Goal: Information Seeking & Learning: Get advice/opinions

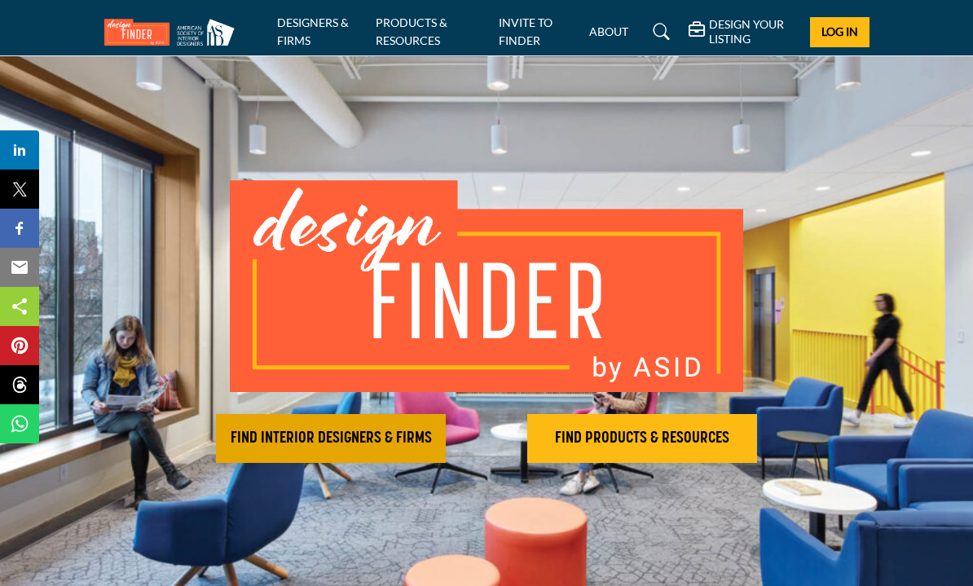
click at [347, 455] on button "FIND INTERIOR DESIGNERS & FIRMS" at bounding box center [331, 438] width 230 height 49
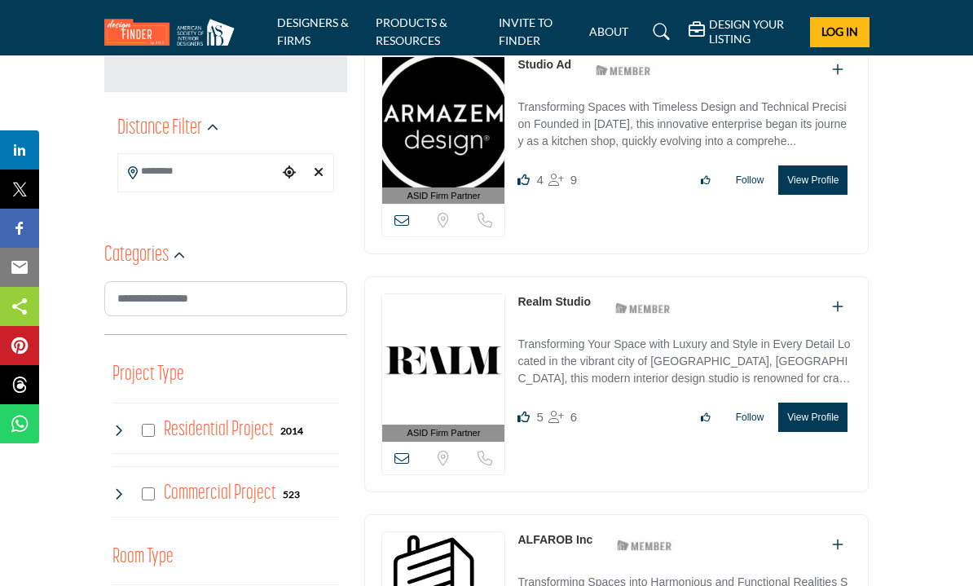
scroll to position [418, 0]
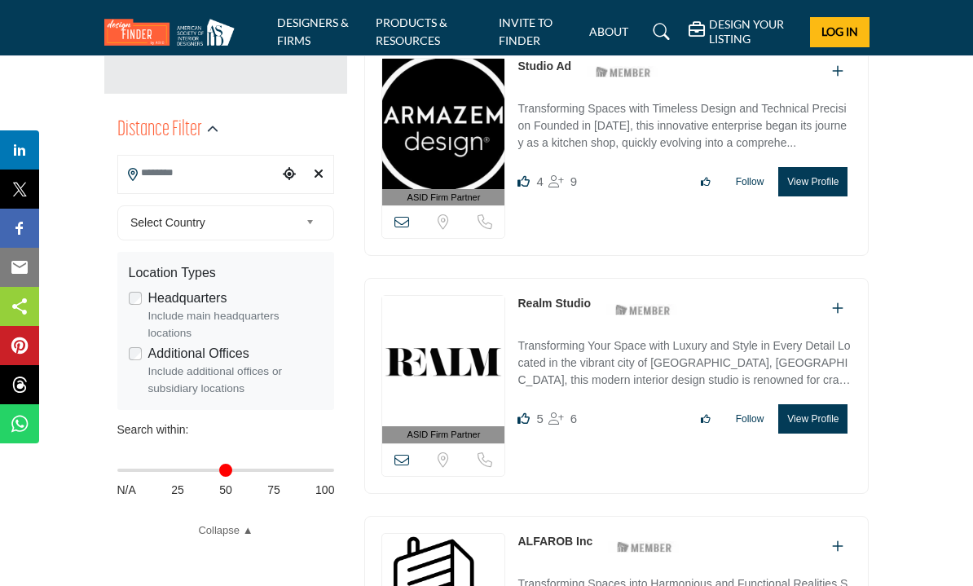
click at [165, 179] on input "Search Location" at bounding box center [198, 173] width 160 height 32
click at [345, 249] on div "**********" at bounding box center [226, 325] width 244 height 441
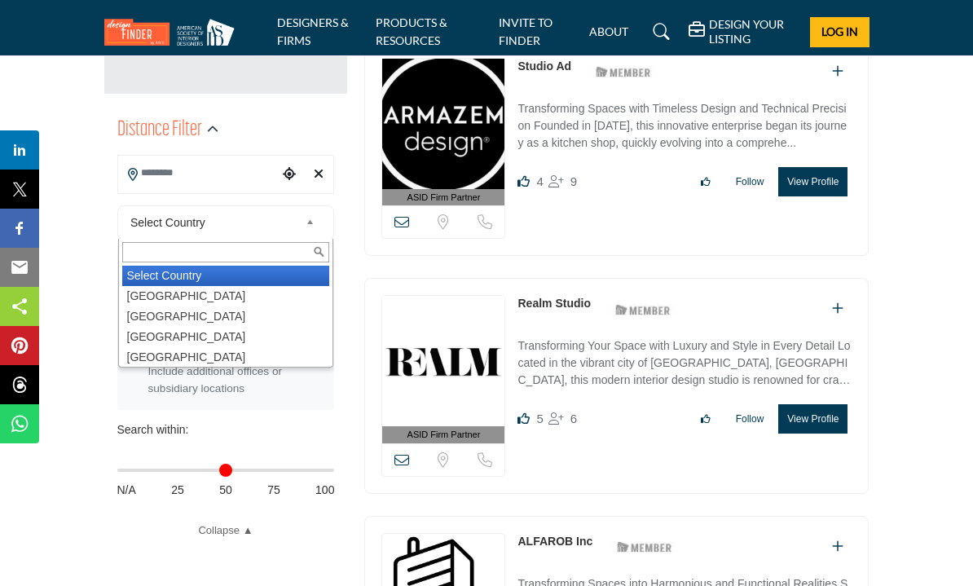
click at [185, 226] on span "Select Country" at bounding box center [214, 223] width 169 height 20
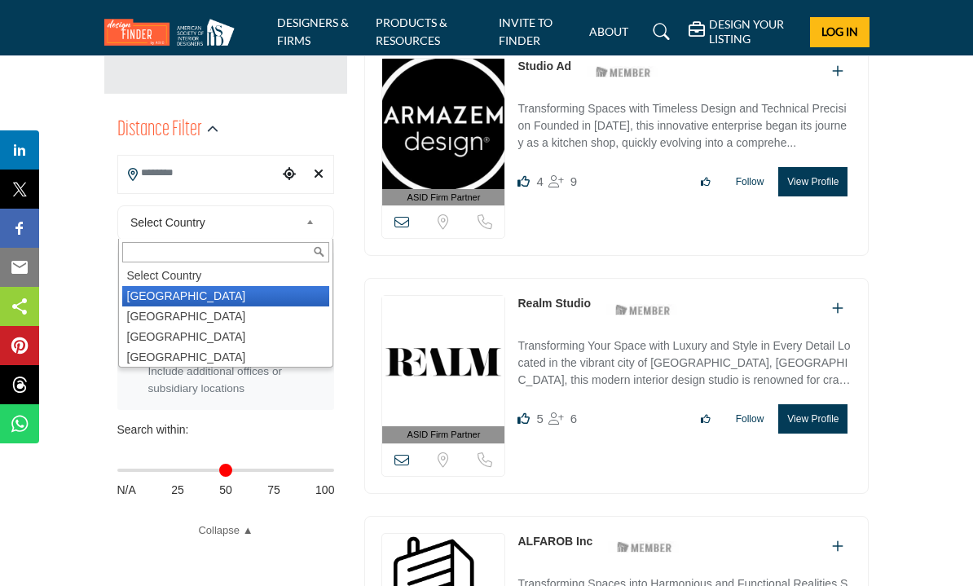
click at [182, 297] on li "United States" at bounding box center [226, 296] width 208 height 20
type input "***"
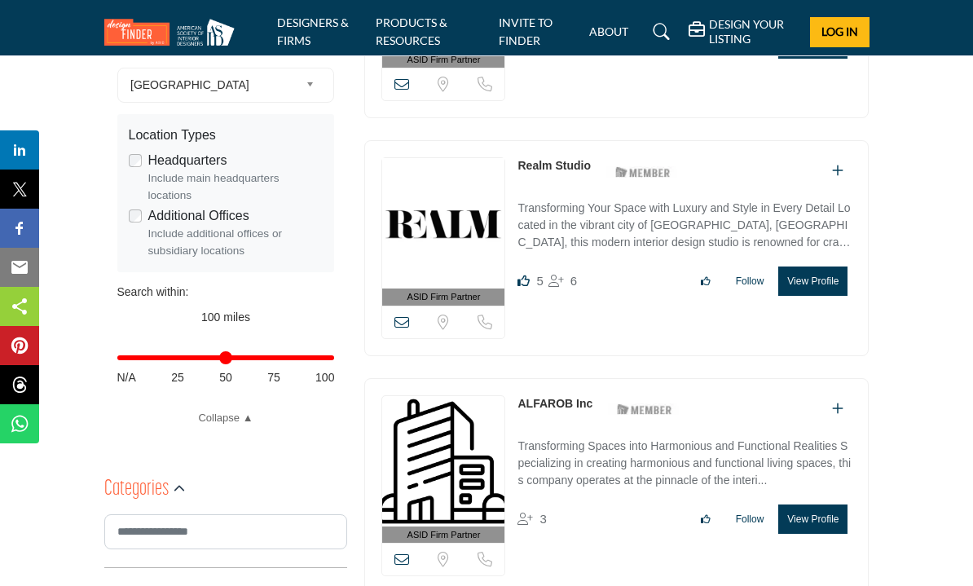
scroll to position [559, 0]
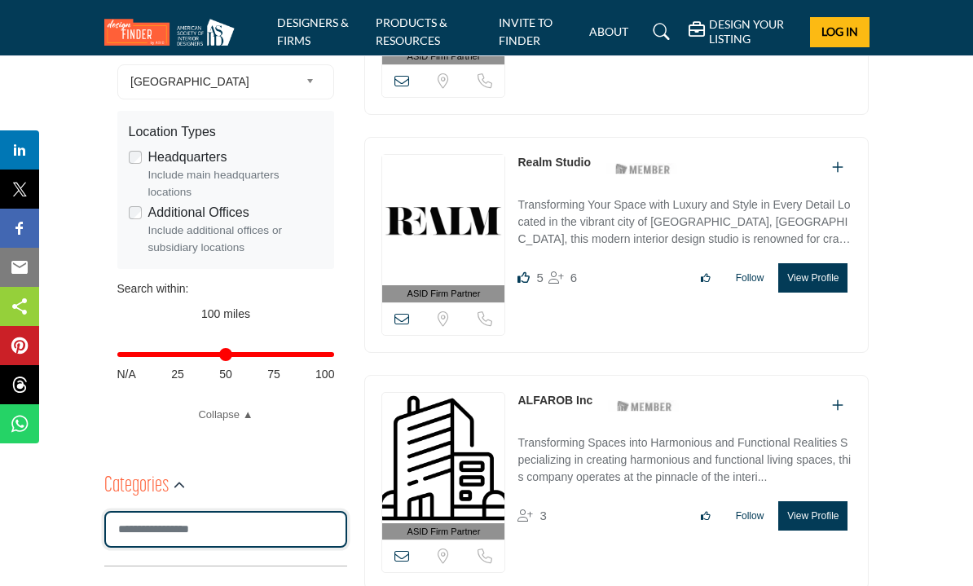
click at [287, 539] on input "Search Category" at bounding box center [226, 529] width 244 height 37
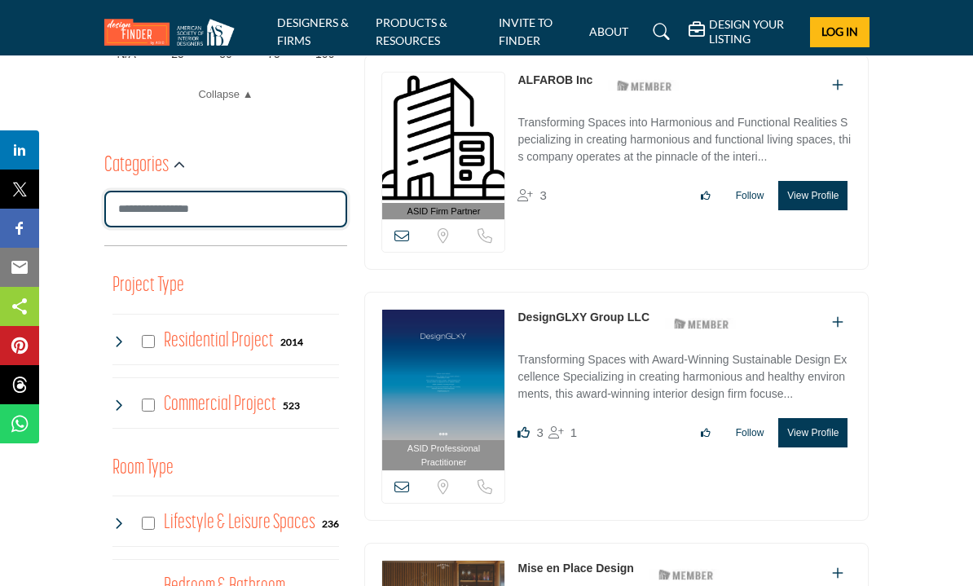
scroll to position [889, 0]
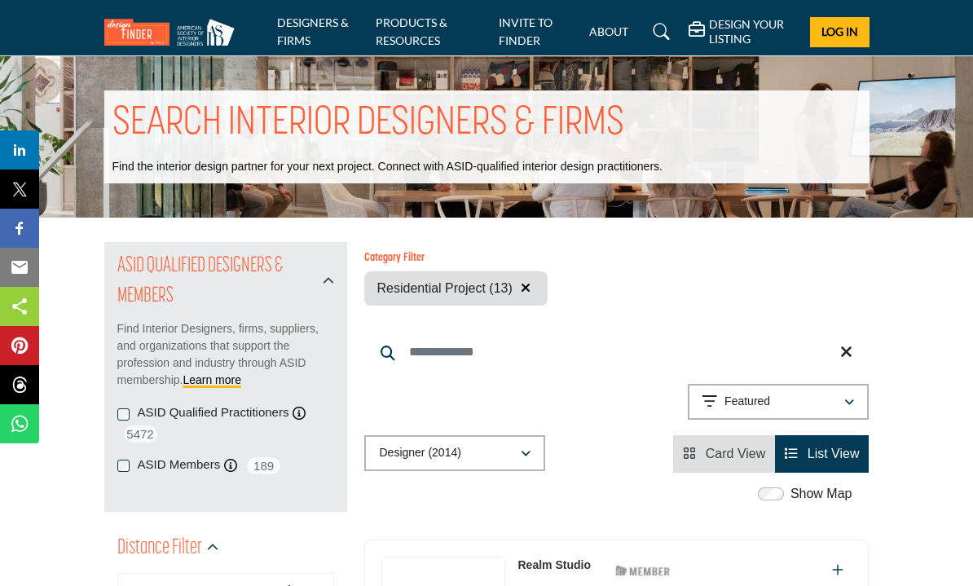
click at [451, 459] on p "Designer (2014)" at bounding box center [419, 453] width 81 height 16
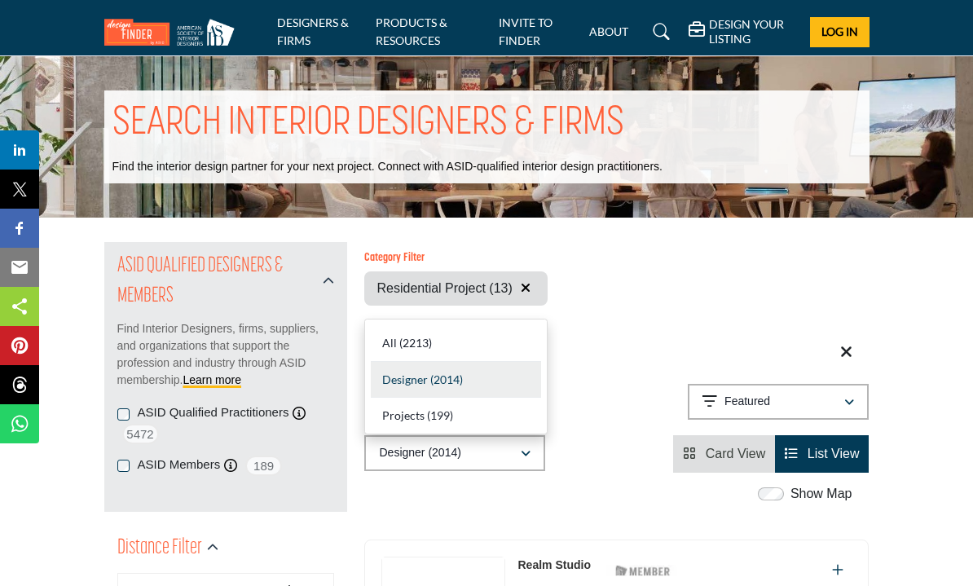
click at [458, 499] on div "Show Map" at bounding box center [608, 494] width 504 height 21
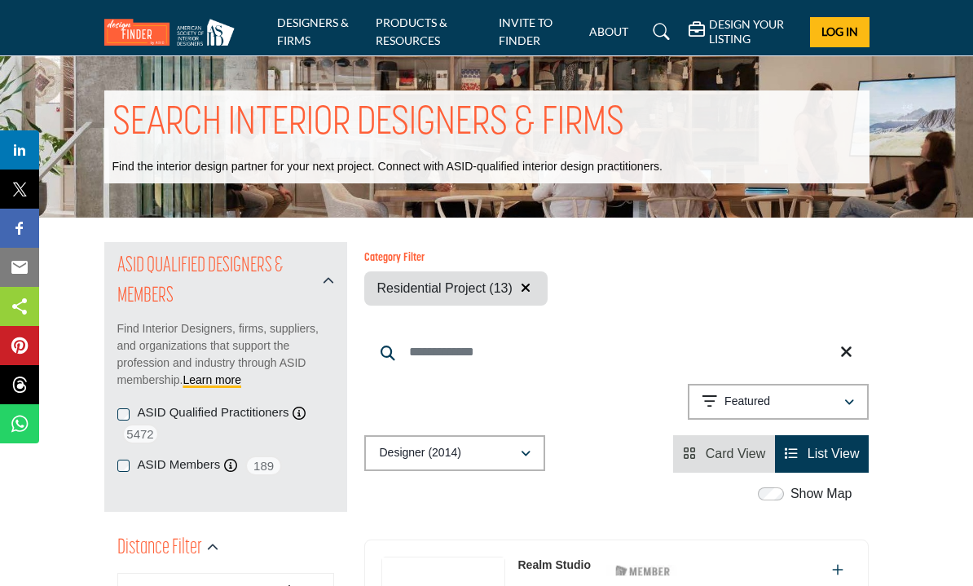
click at [850, 398] on icon "button" at bounding box center [849, 402] width 10 height 11
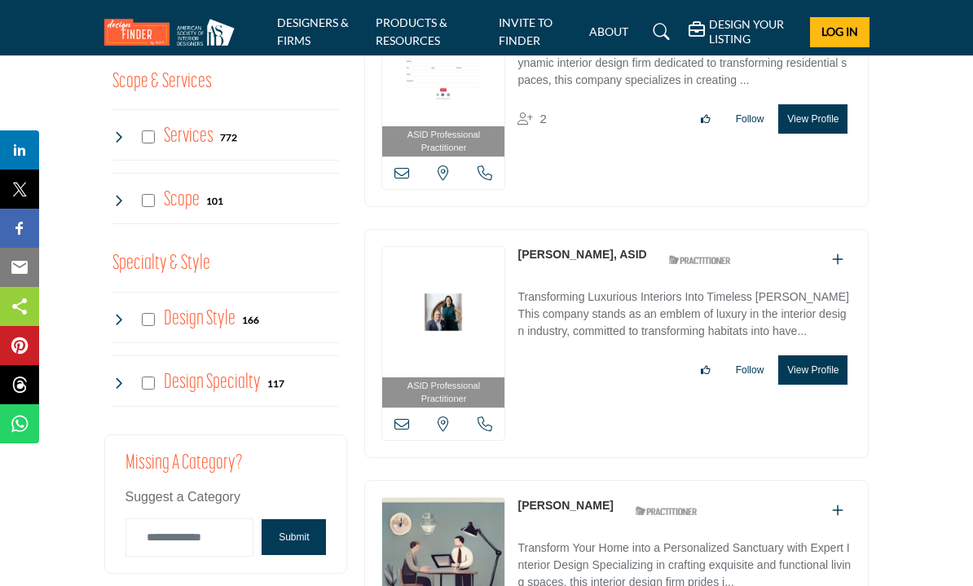
scroll to position [1988, 0]
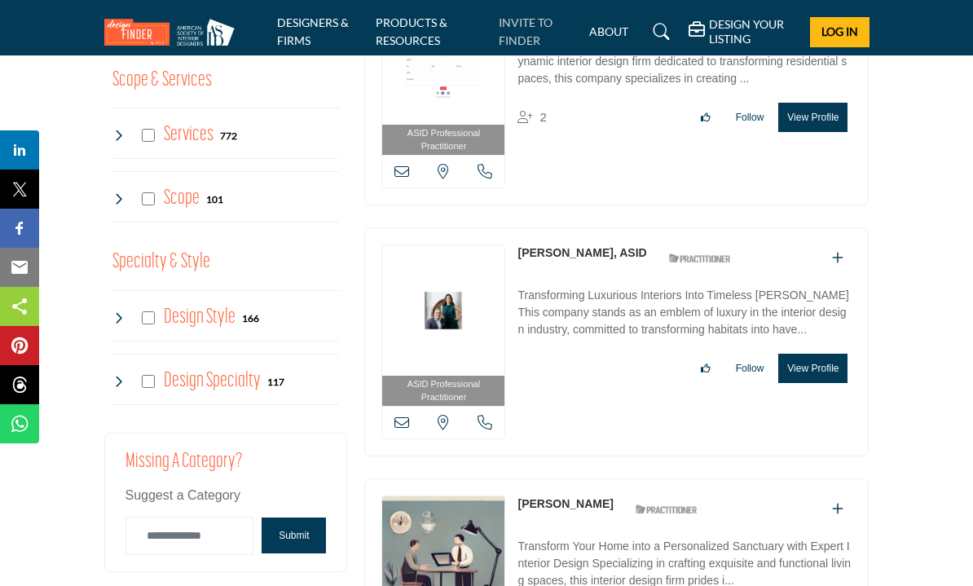
click at [519, 28] on link "INVITE TO FINDER" at bounding box center [526, 31] width 54 height 32
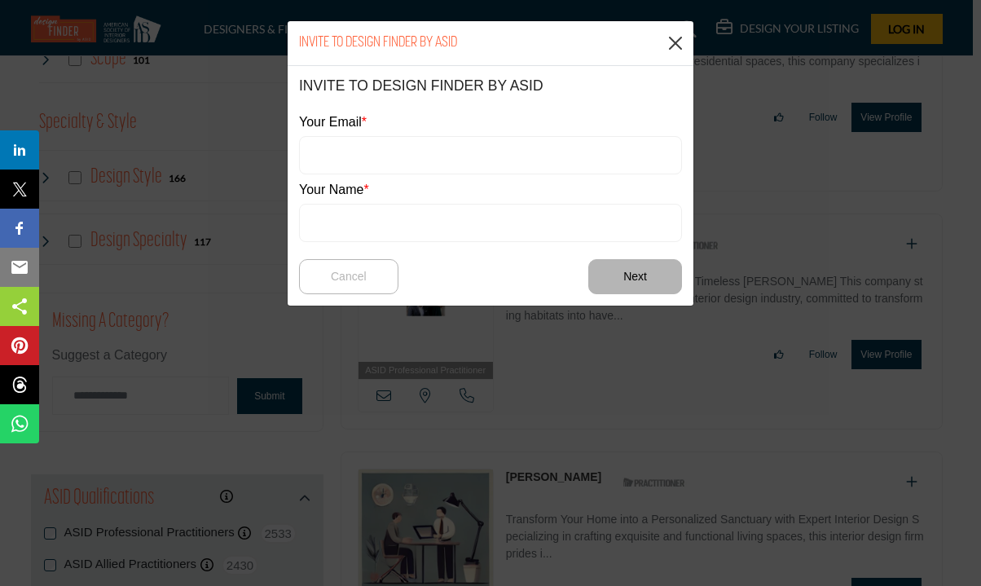
click at [674, 42] on button "Close" at bounding box center [675, 43] width 24 height 24
